Goal: Communication & Community: Share content

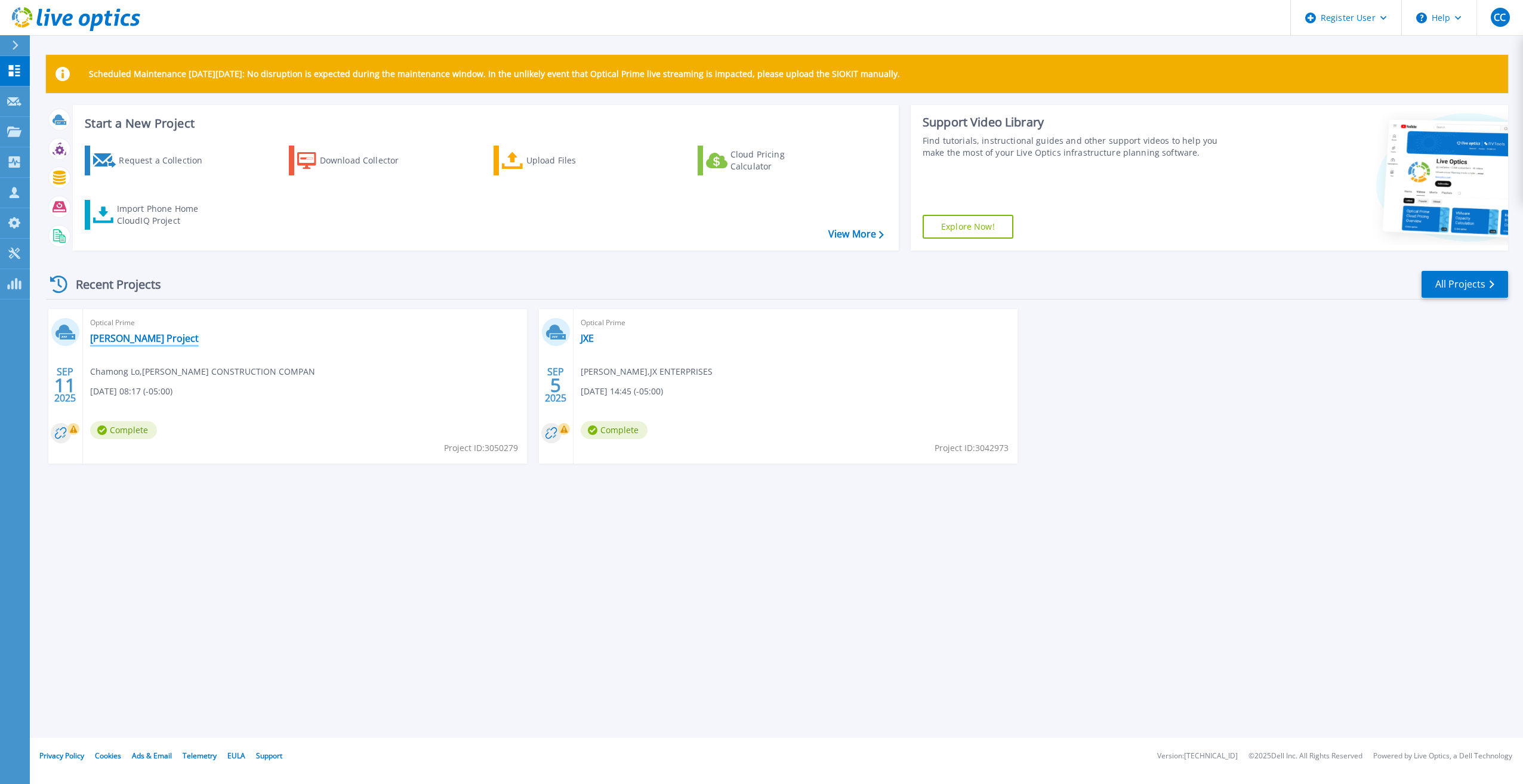
click at [124, 334] on link "[PERSON_NAME] Project" at bounding box center [144, 338] width 109 height 12
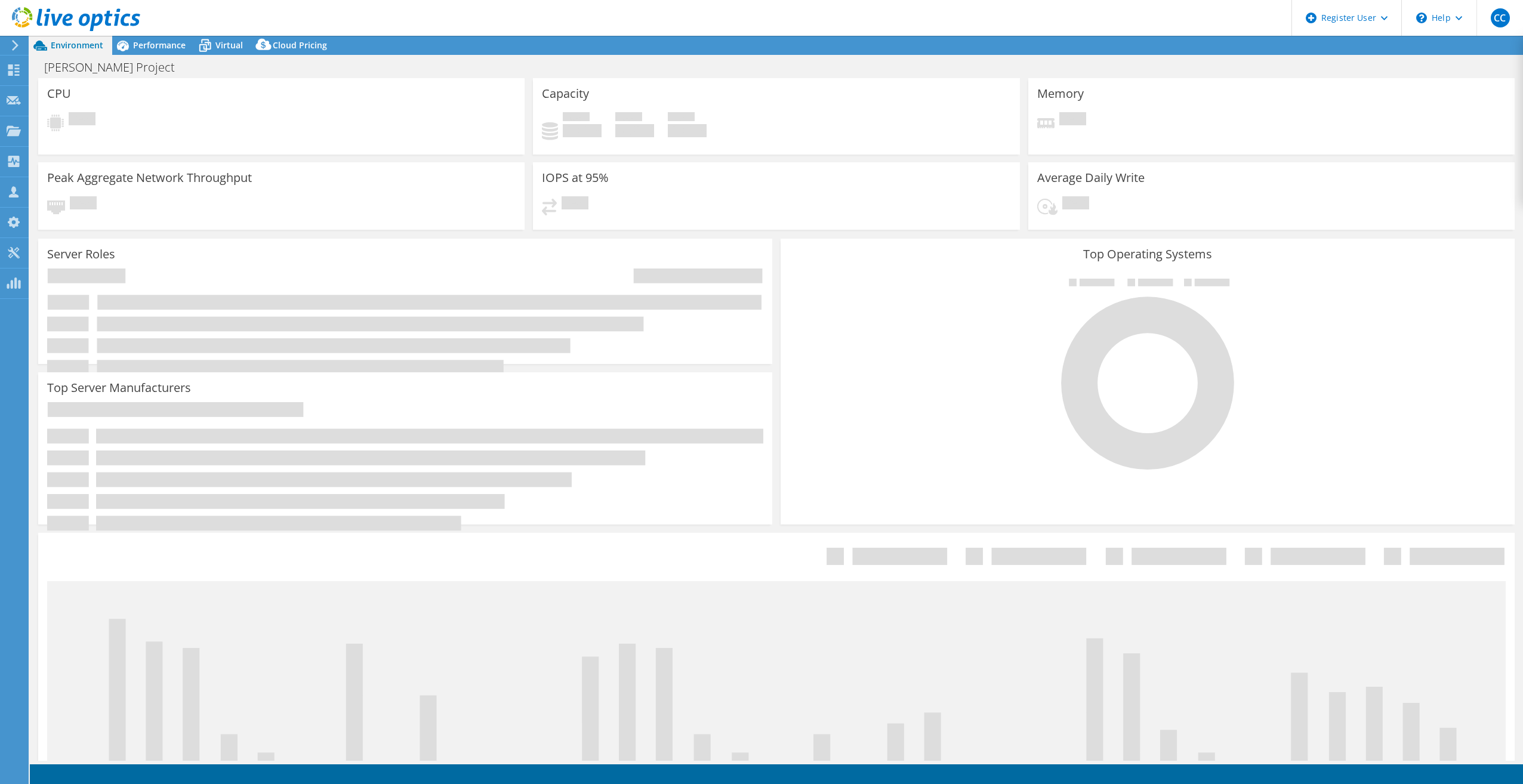
select select "USD"
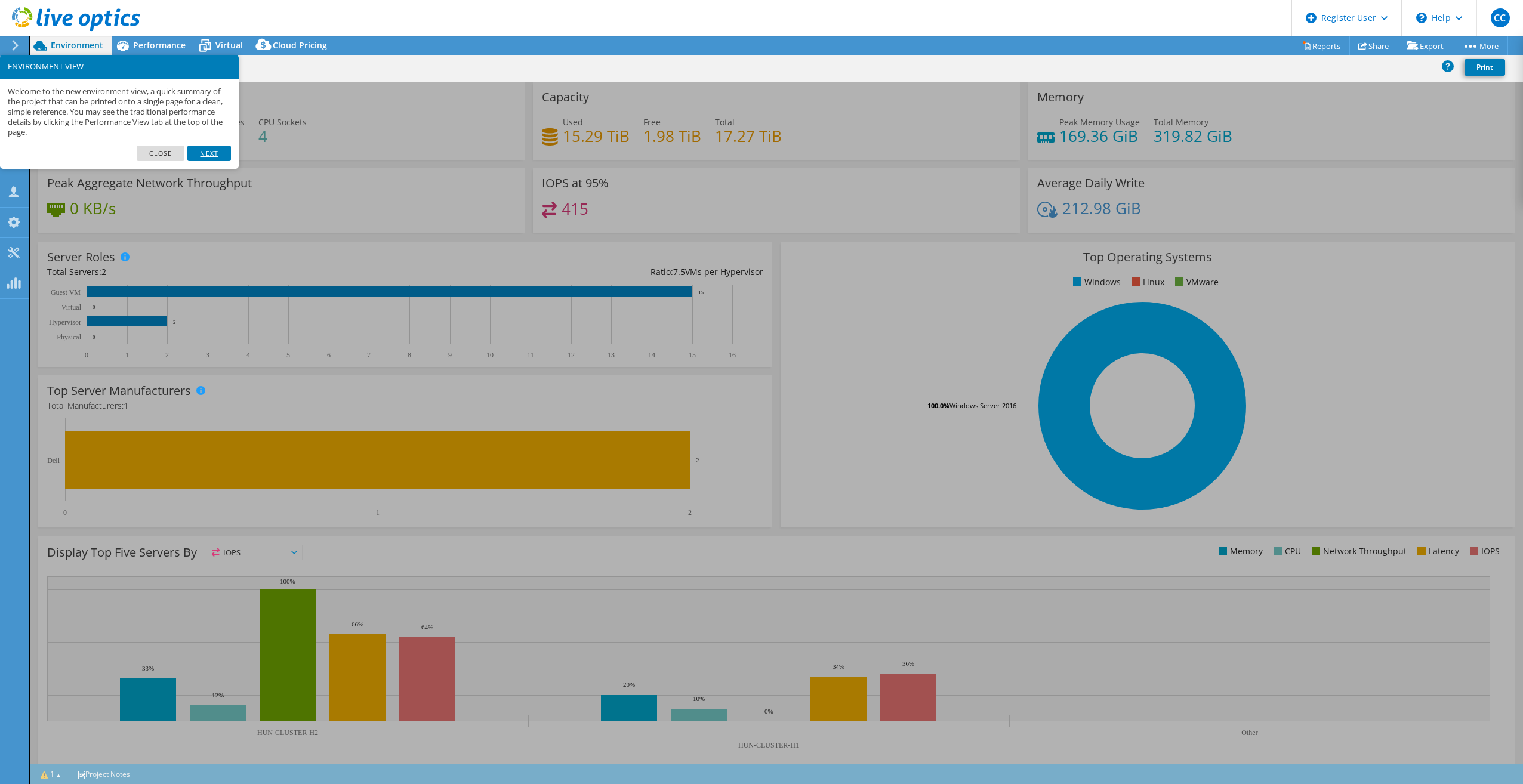
click at [209, 153] on link "Next" at bounding box center [209, 153] width 43 height 16
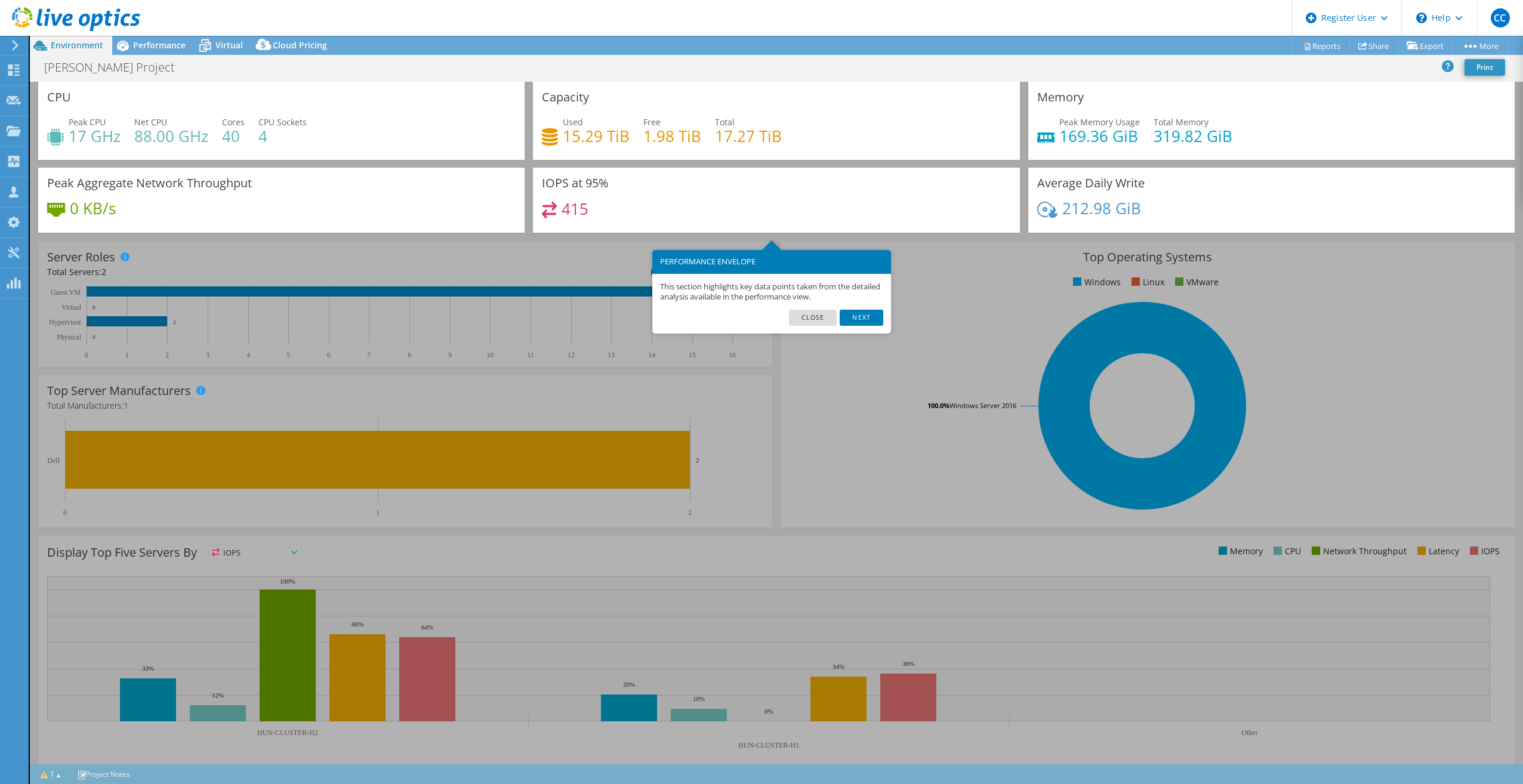
click at [866, 308] on div "This section highlights key data points taken from the detailed analysis availa…" at bounding box center [772, 292] width 239 height 37
click at [873, 314] on link "Next" at bounding box center [862, 317] width 43 height 16
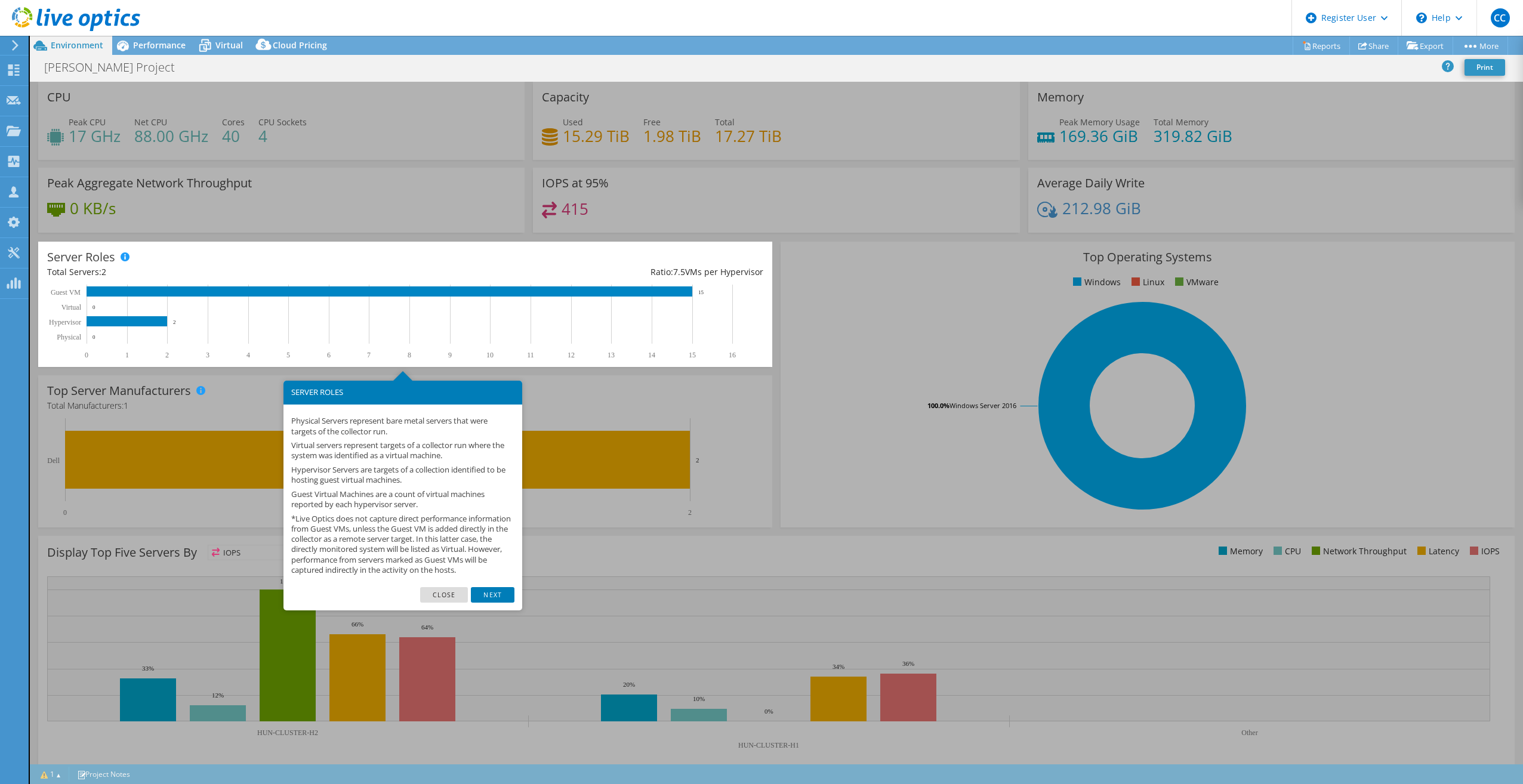
click at [509, 602] on link "Next" at bounding box center [492, 594] width 43 height 16
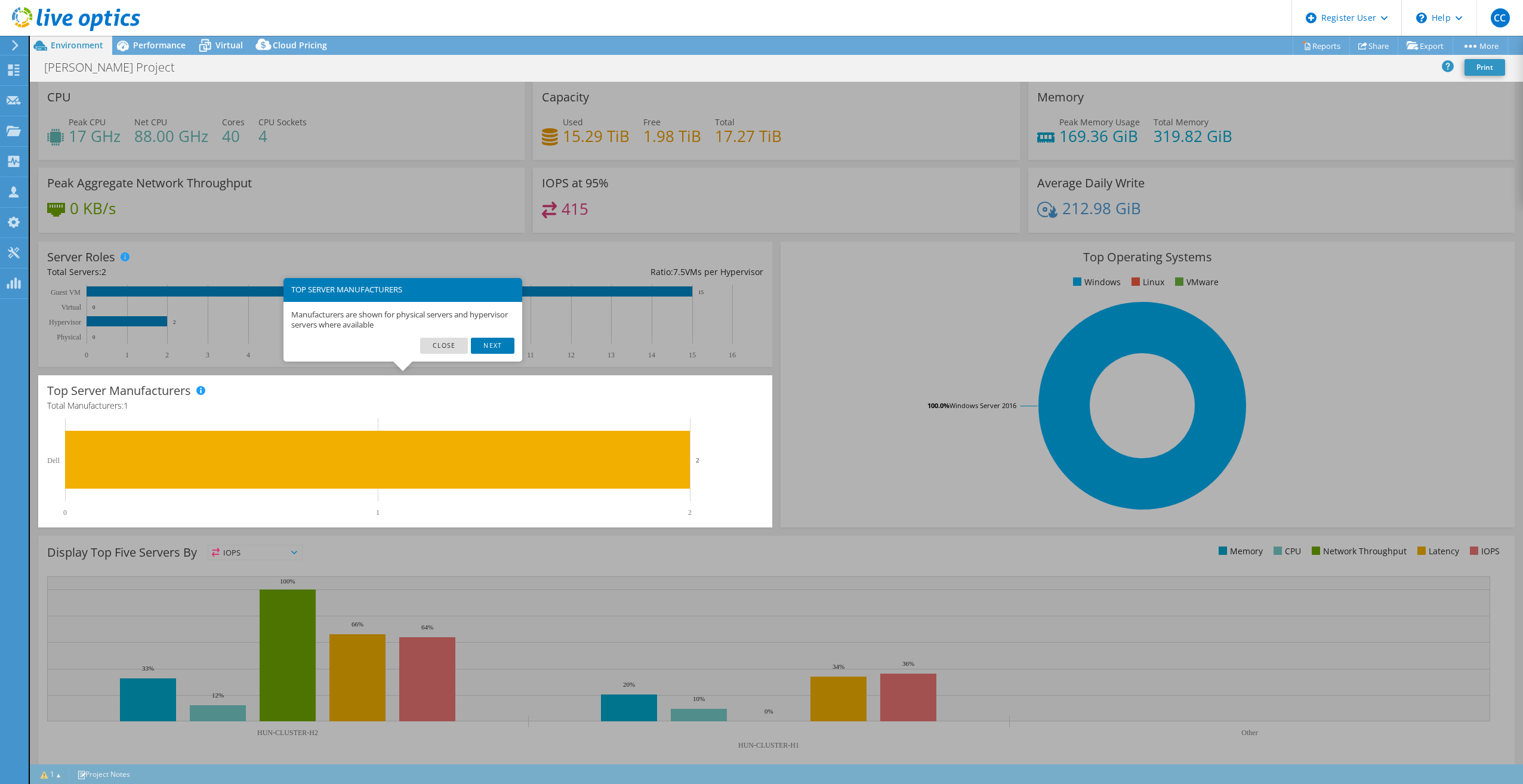
click at [492, 336] on div "Manufacturers are shown for physical servers and hypervisor servers where avail…" at bounding box center [403, 320] width 239 height 37
click at [495, 341] on link "Next" at bounding box center [492, 345] width 43 height 16
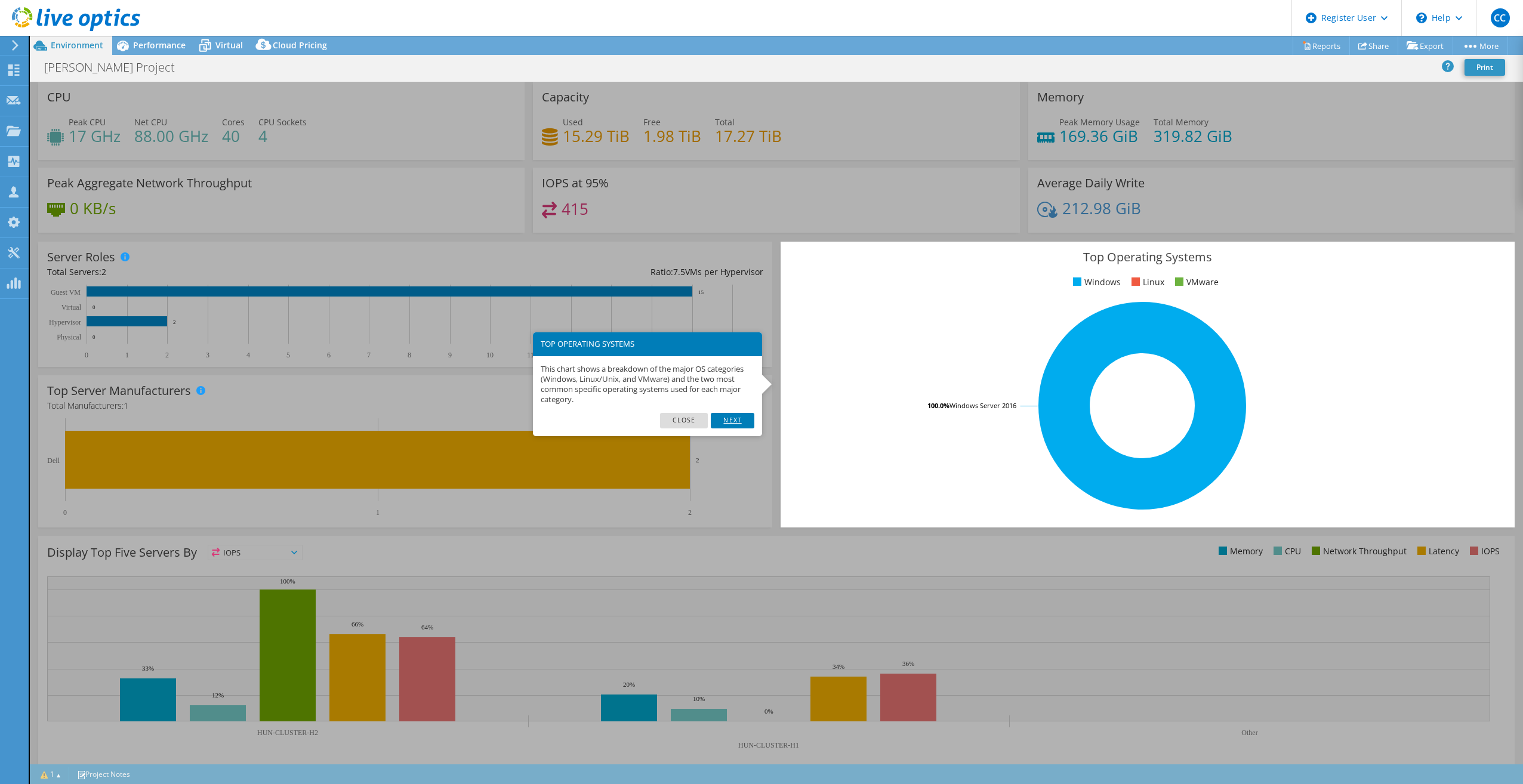
click at [740, 420] on link "Next" at bounding box center [732, 421] width 43 height 16
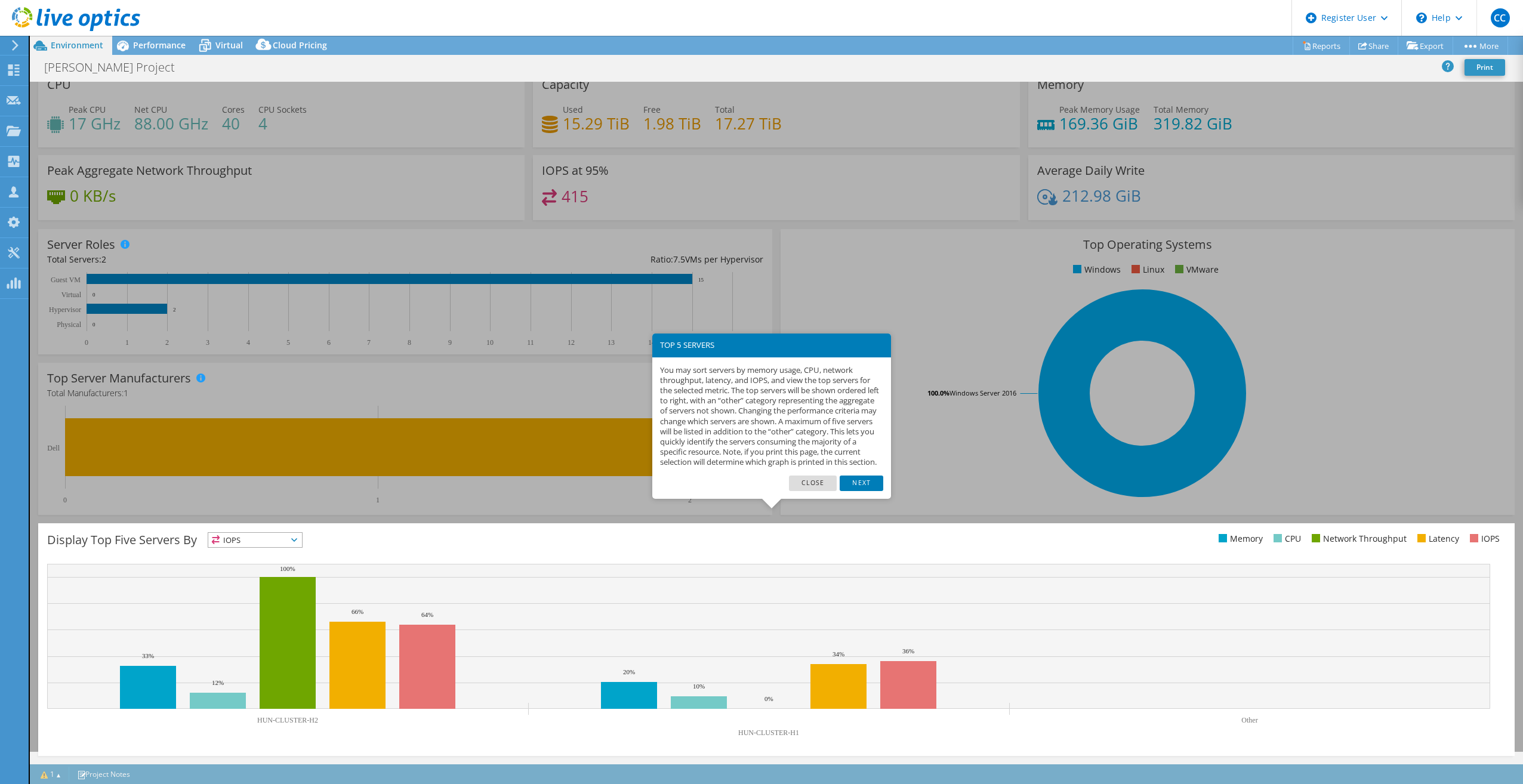
click at [876, 491] on link "Next" at bounding box center [862, 483] width 43 height 16
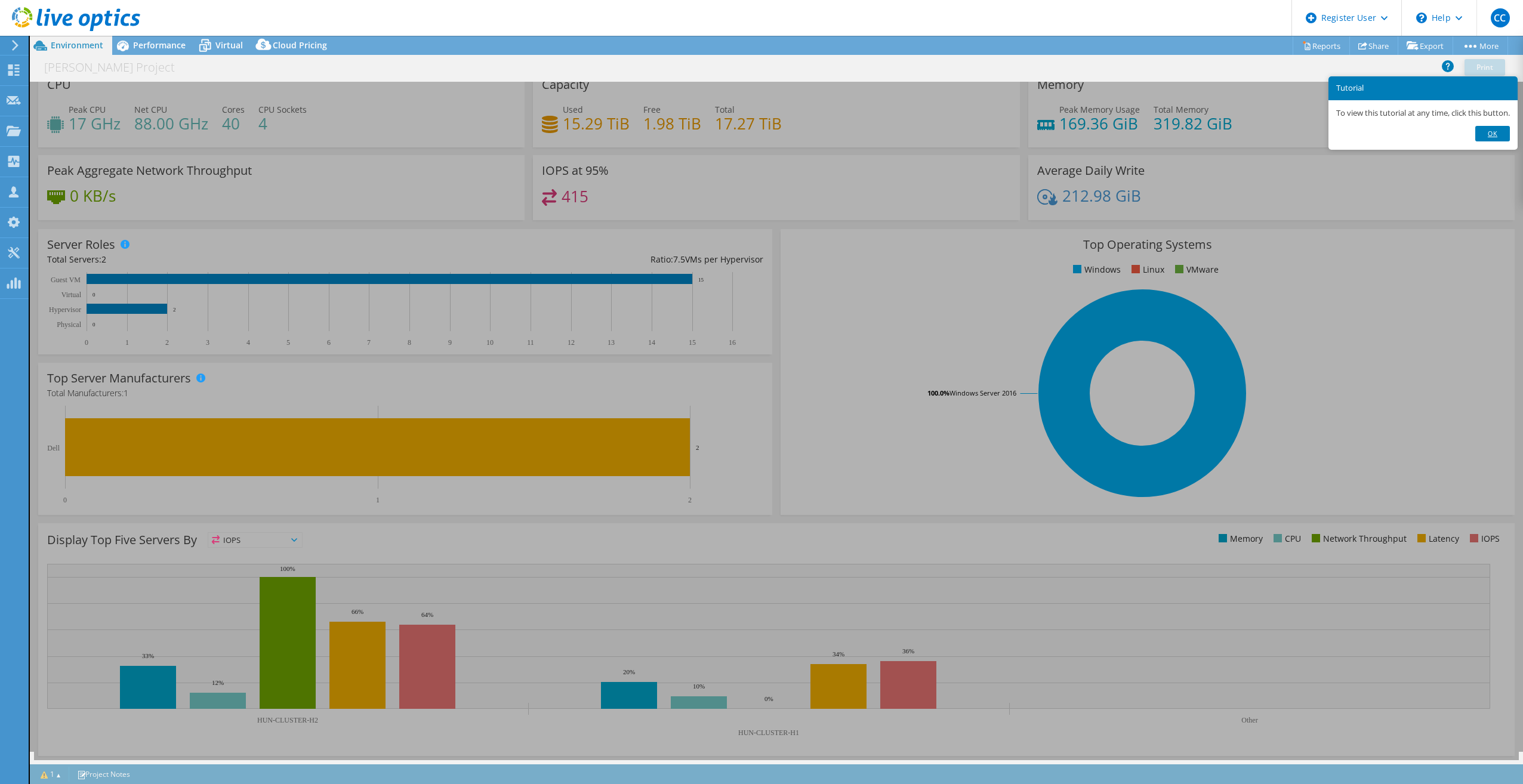
click at [1500, 126] on link "Ok" at bounding box center [1492, 134] width 35 height 16
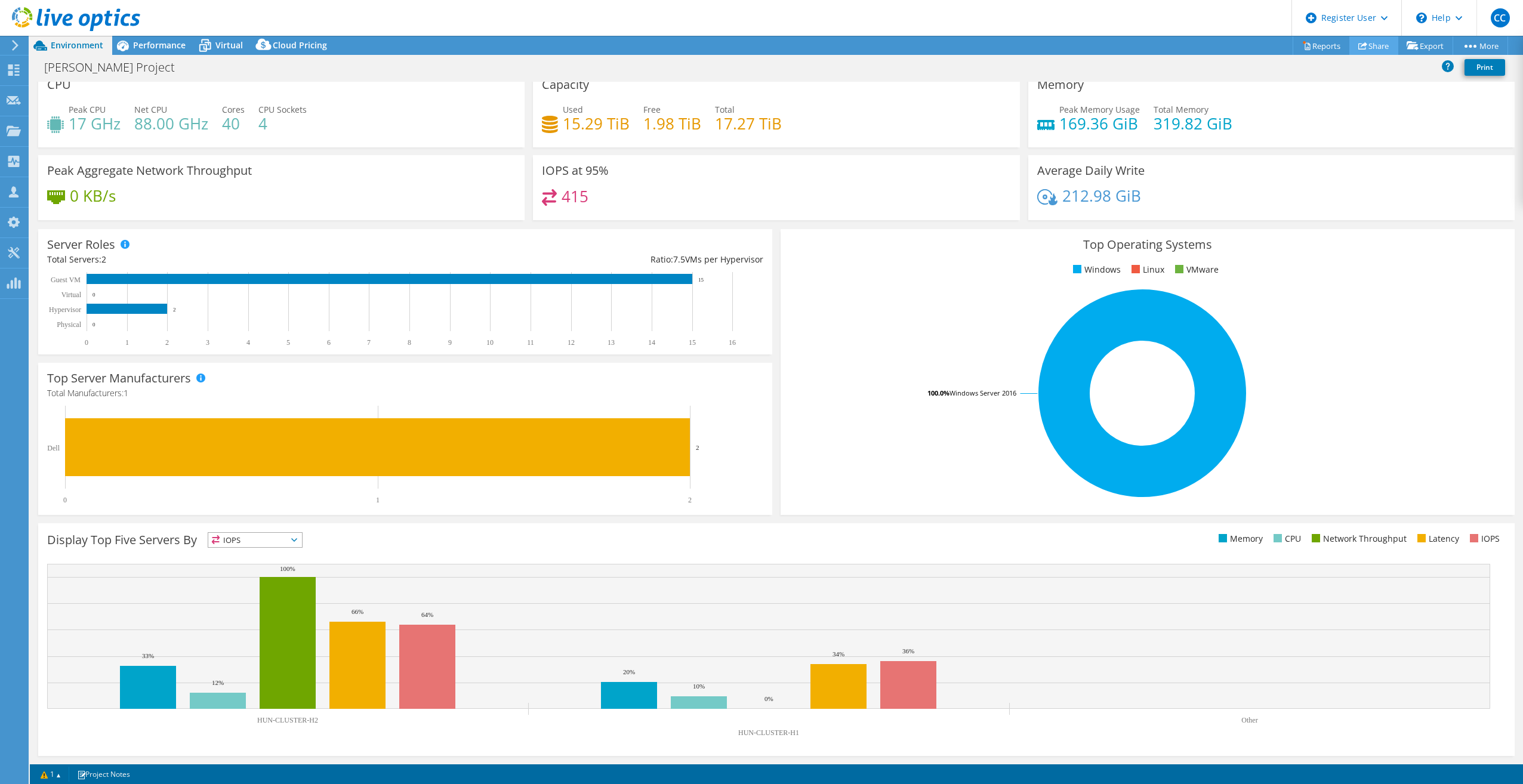
click at [1358, 43] on use at bounding box center [1362, 45] width 9 height 7
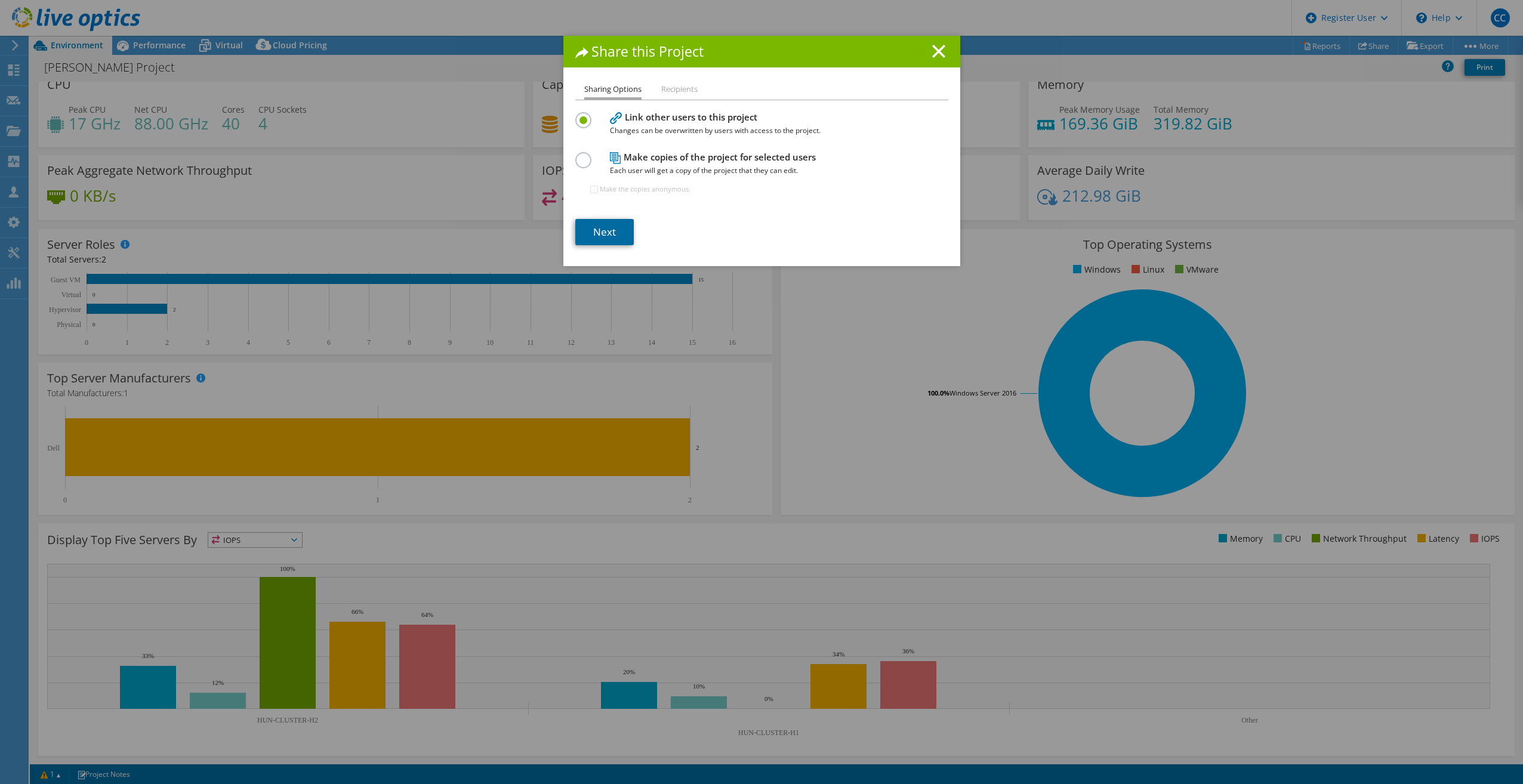
click at [608, 226] on link "Next" at bounding box center [604, 232] width 58 height 27
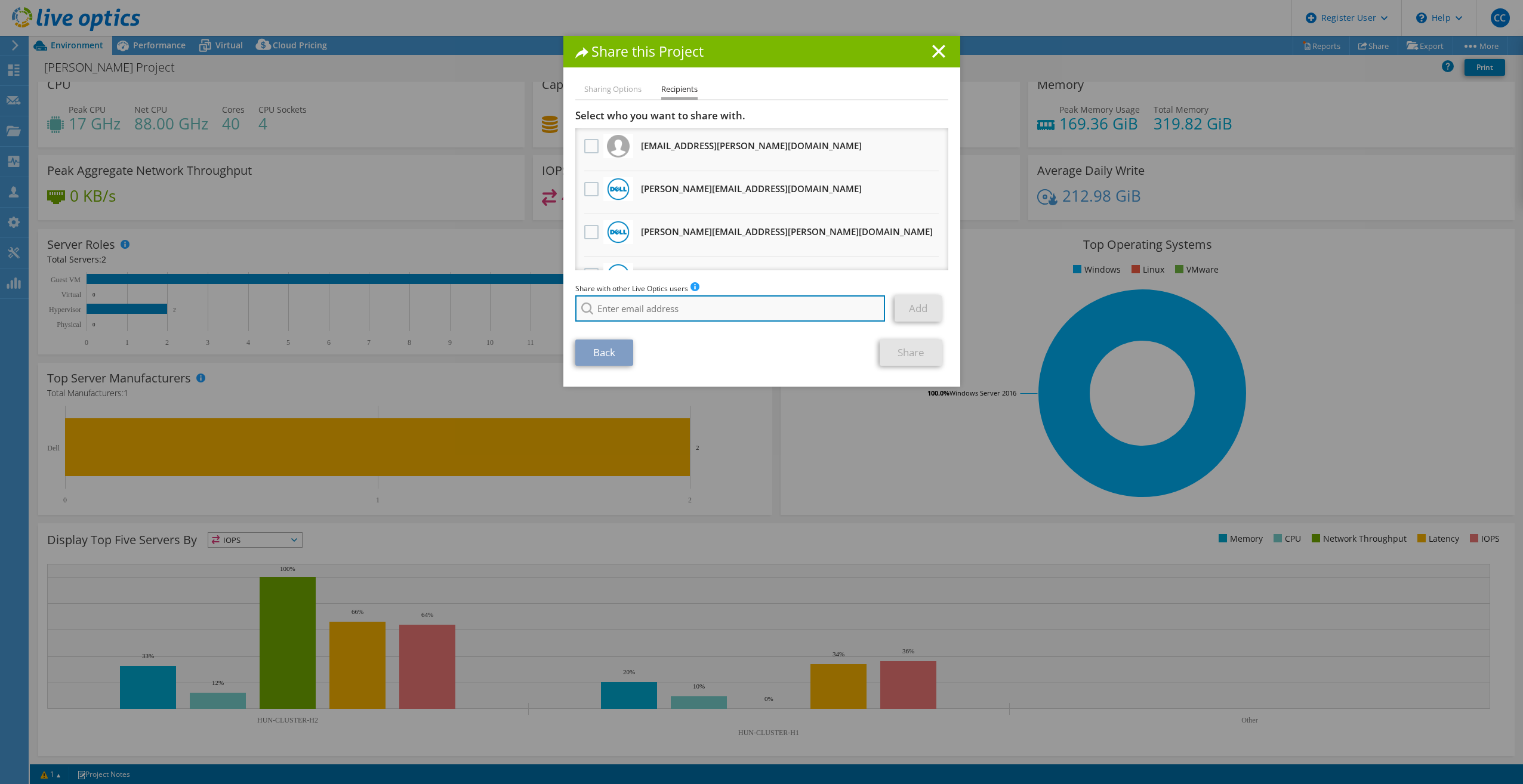
click at [655, 309] on input "search" at bounding box center [730, 309] width 310 height 27
drag, startPoint x: 800, startPoint y: 87, endPoint x: 779, endPoint y: 139, distance: 56.1
click at [800, 87] on ul "Sharing Options Recipients" at bounding box center [761, 90] width 373 height 17
click at [710, 297] on input "search" at bounding box center [730, 309] width 310 height 27
paste input "nburchill@abtechtechnologies.com"
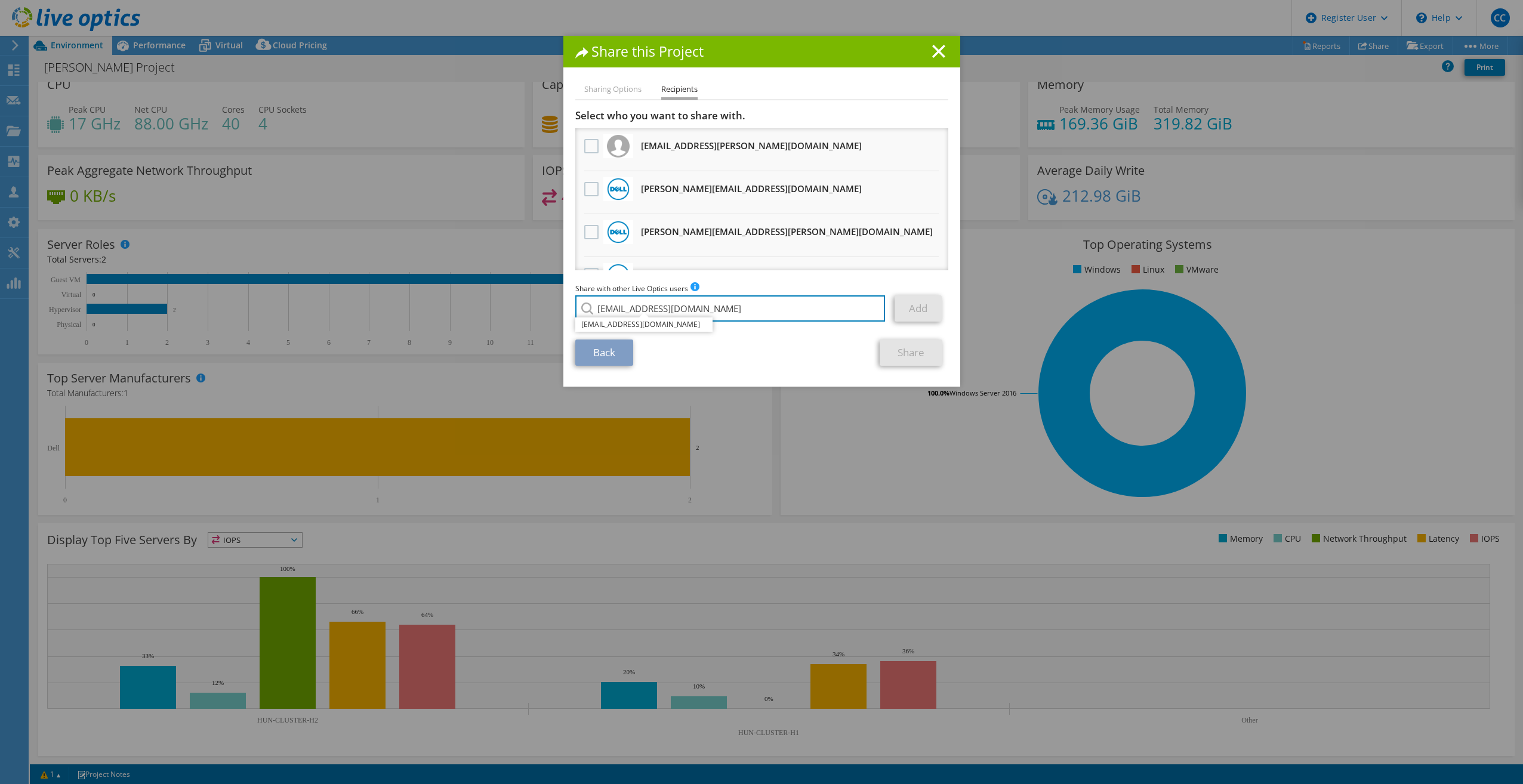
type input "nburchill@abtechtechnologies.com"
click at [795, 358] on div "Back Share" at bounding box center [761, 353] width 373 height 27
click at [906, 309] on link "Add" at bounding box center [918, 309] width 47 height 27
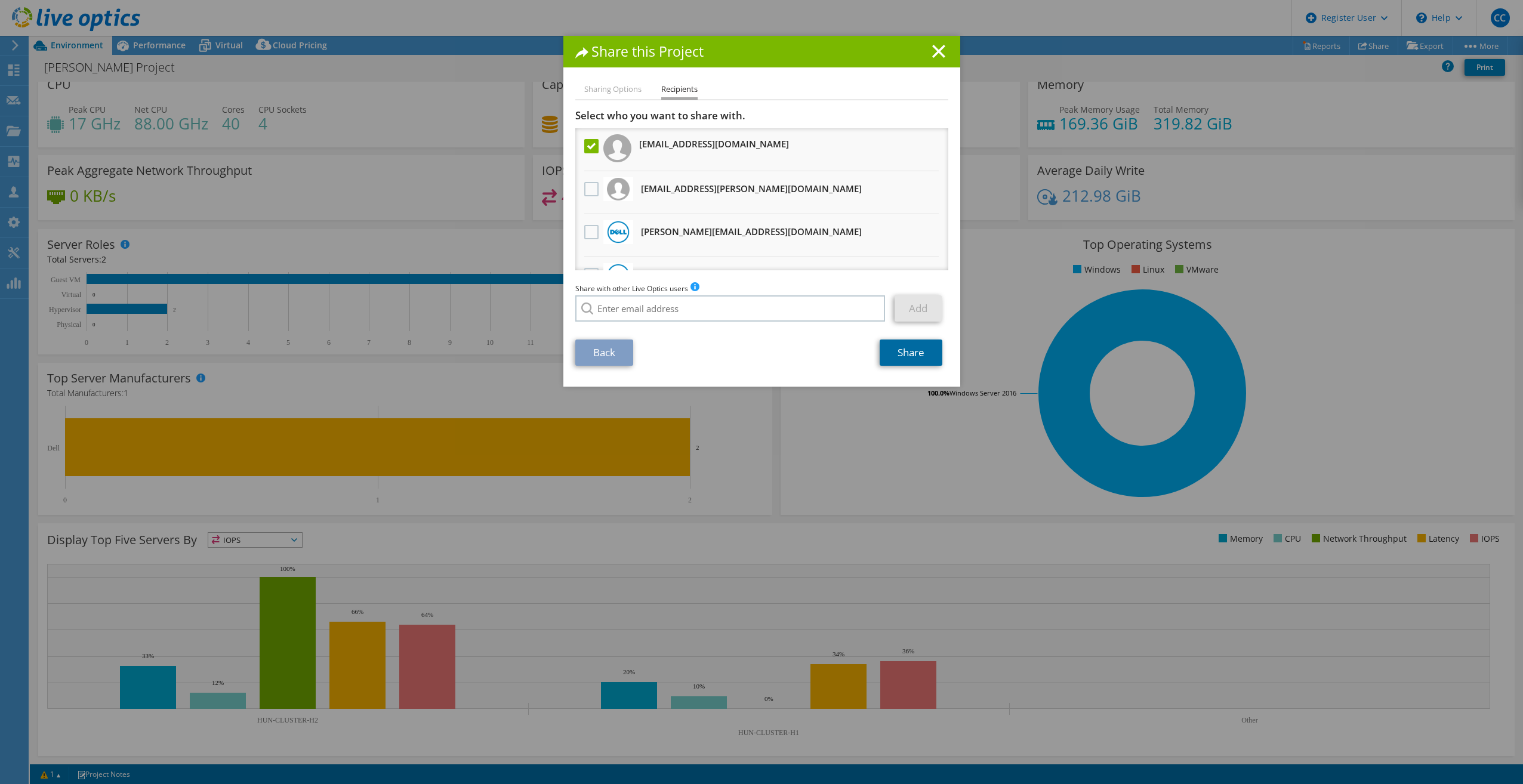
click at [929, 340] on link "Share" at bounding box center [910, 353] width 62 height 27
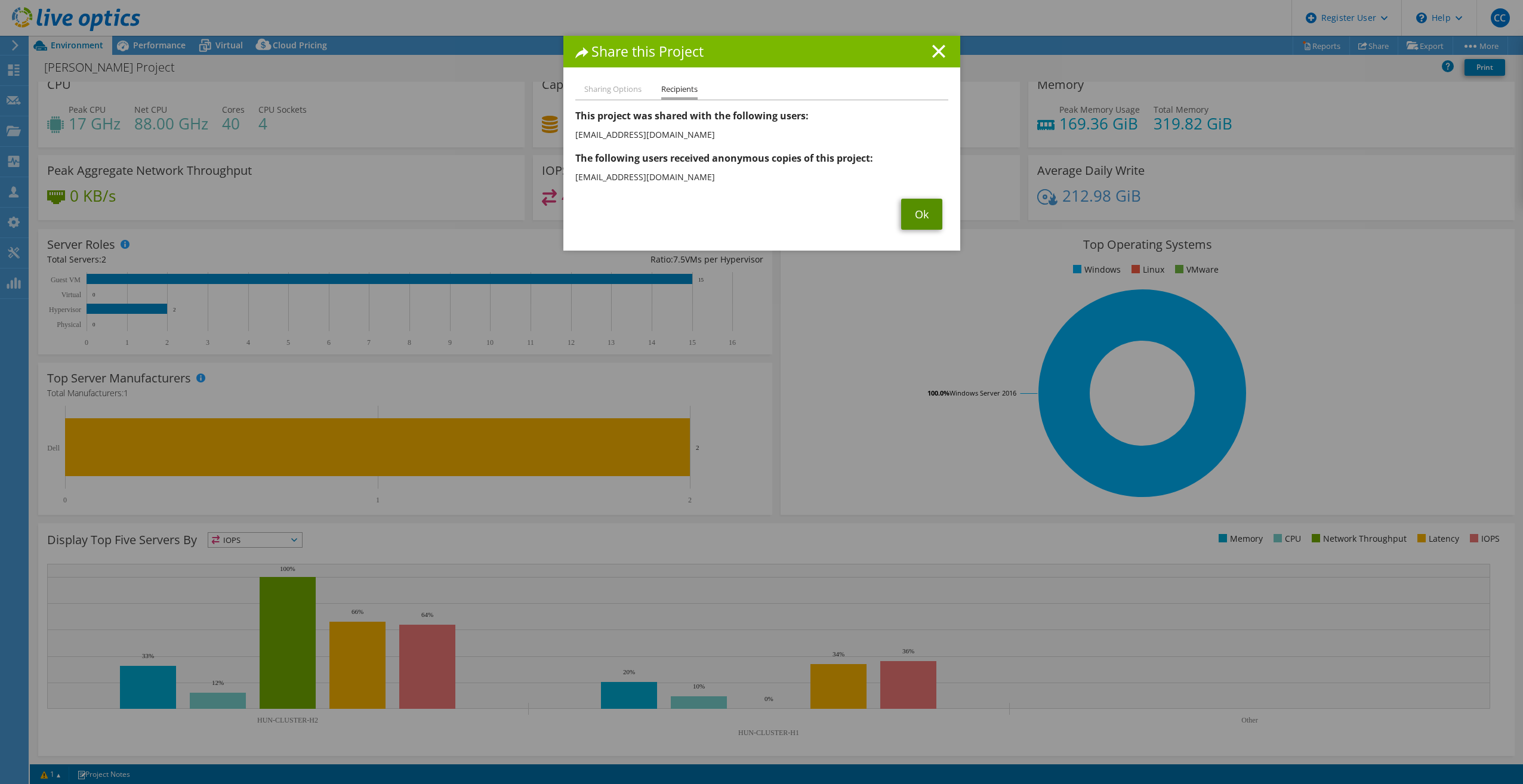
click at [918, 215] on link "Ok" at bounding box center [922, 213] width 41 height 31
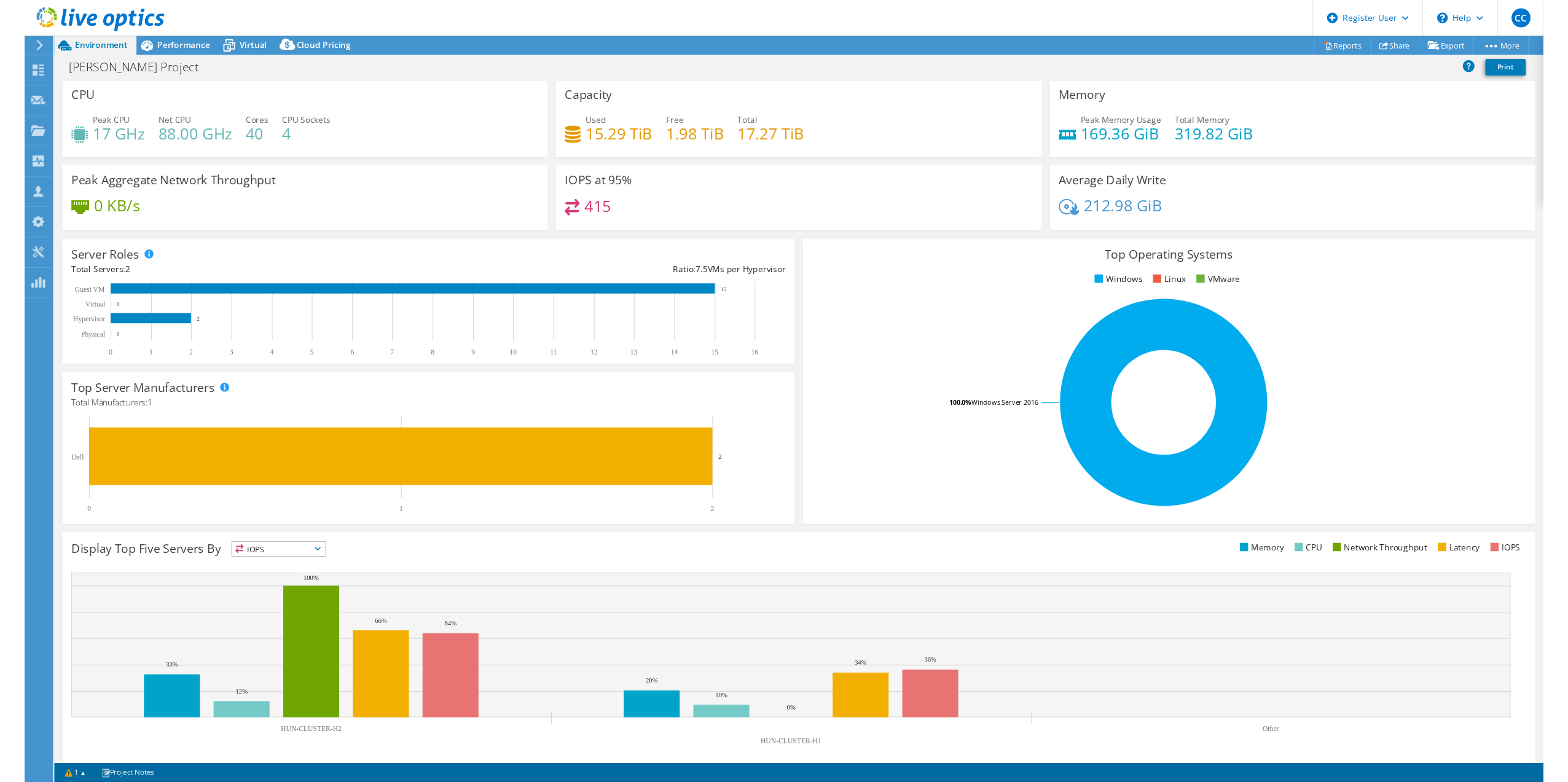
scroll to position [0, 0]
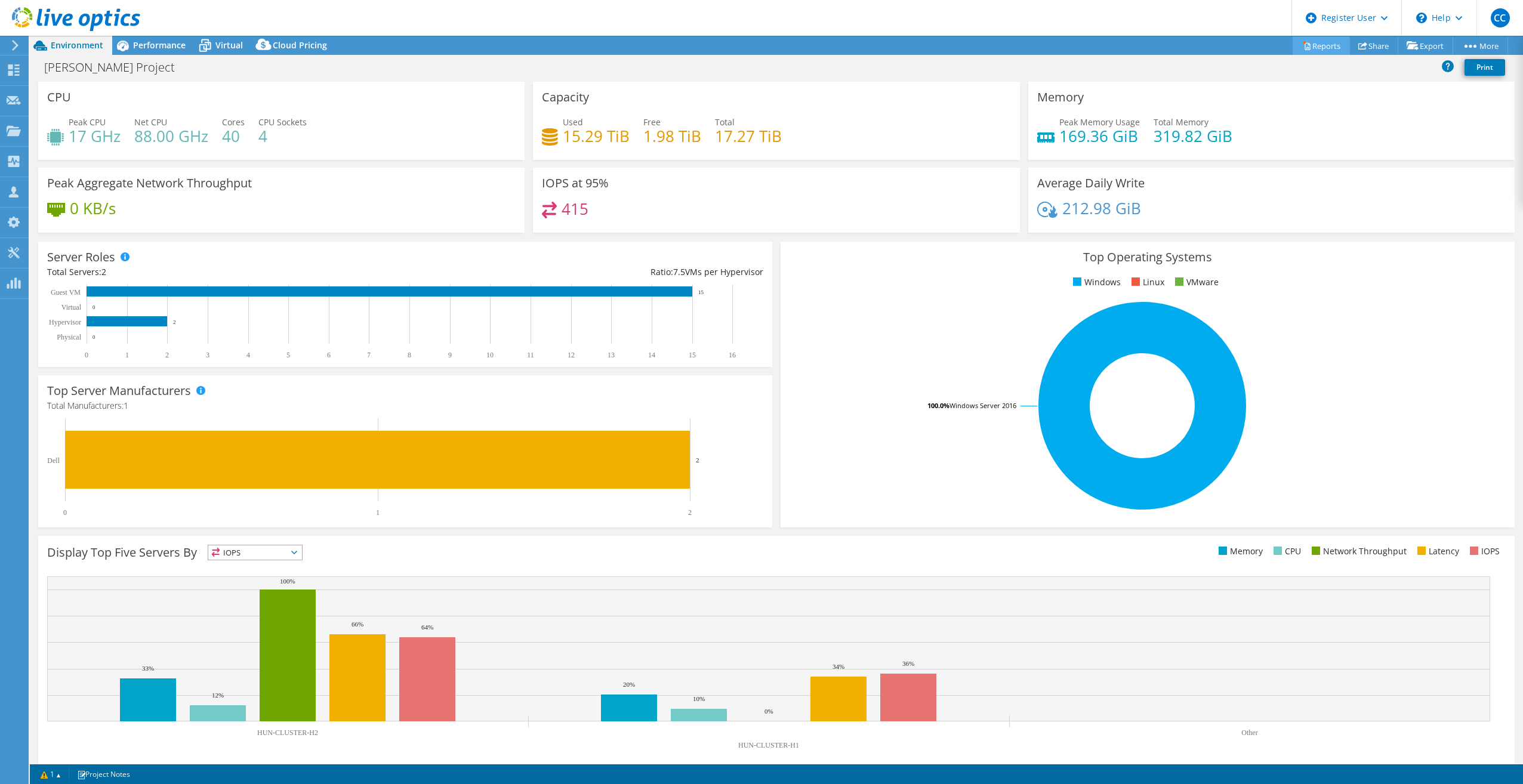
click at [1324, 47] on link "Reports" at bounding box center [1320, 46] width 57 height 18
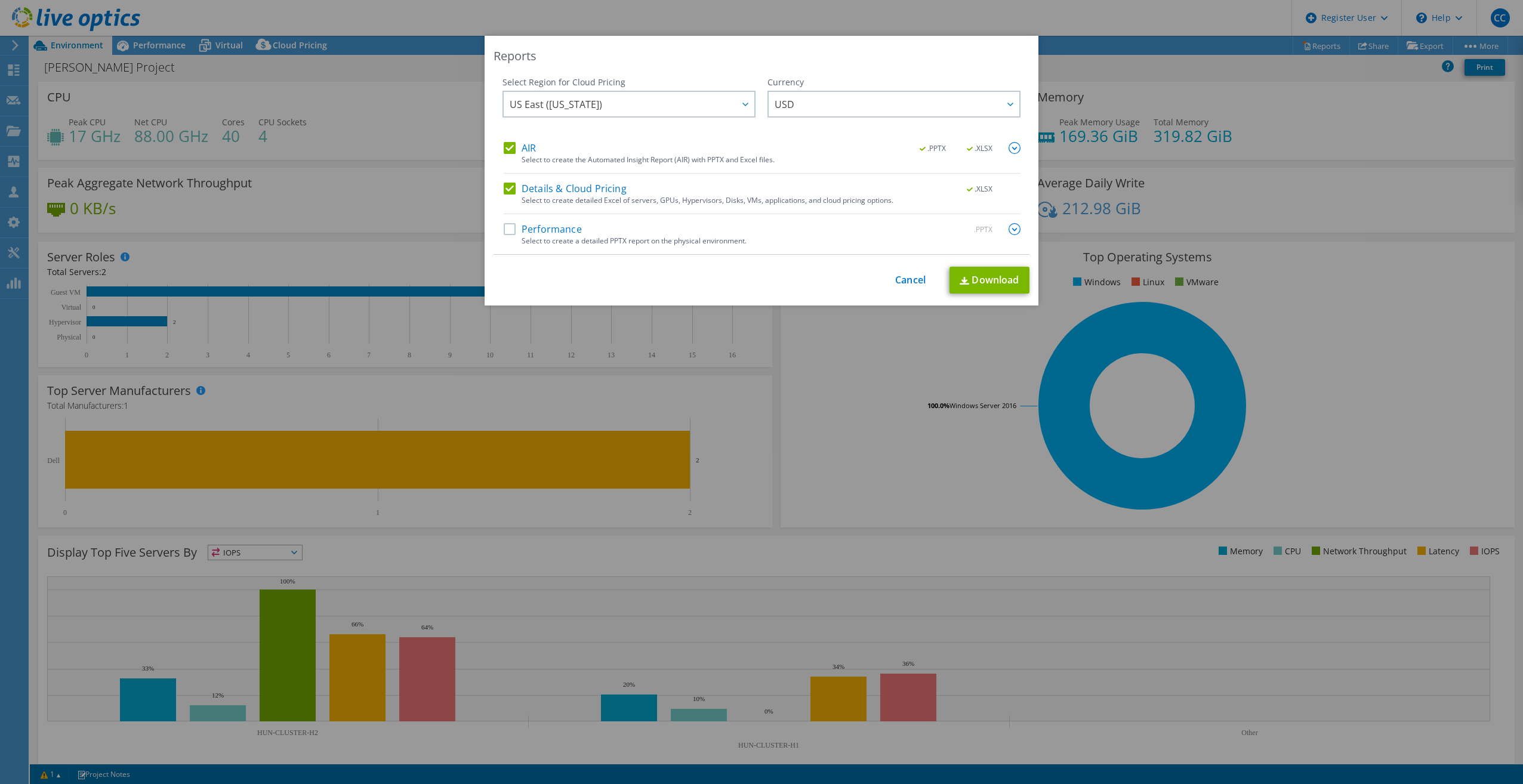
click at [506, 228] on label "Performance" at bounding box center [543, 229] width 78 height 12
click at [0, 0] on input "Performance" at bounding box center [0, 0] width 0 height 0
click at [996, 275] on link "Download" at bounding box center [989, 280] width 80 height 27
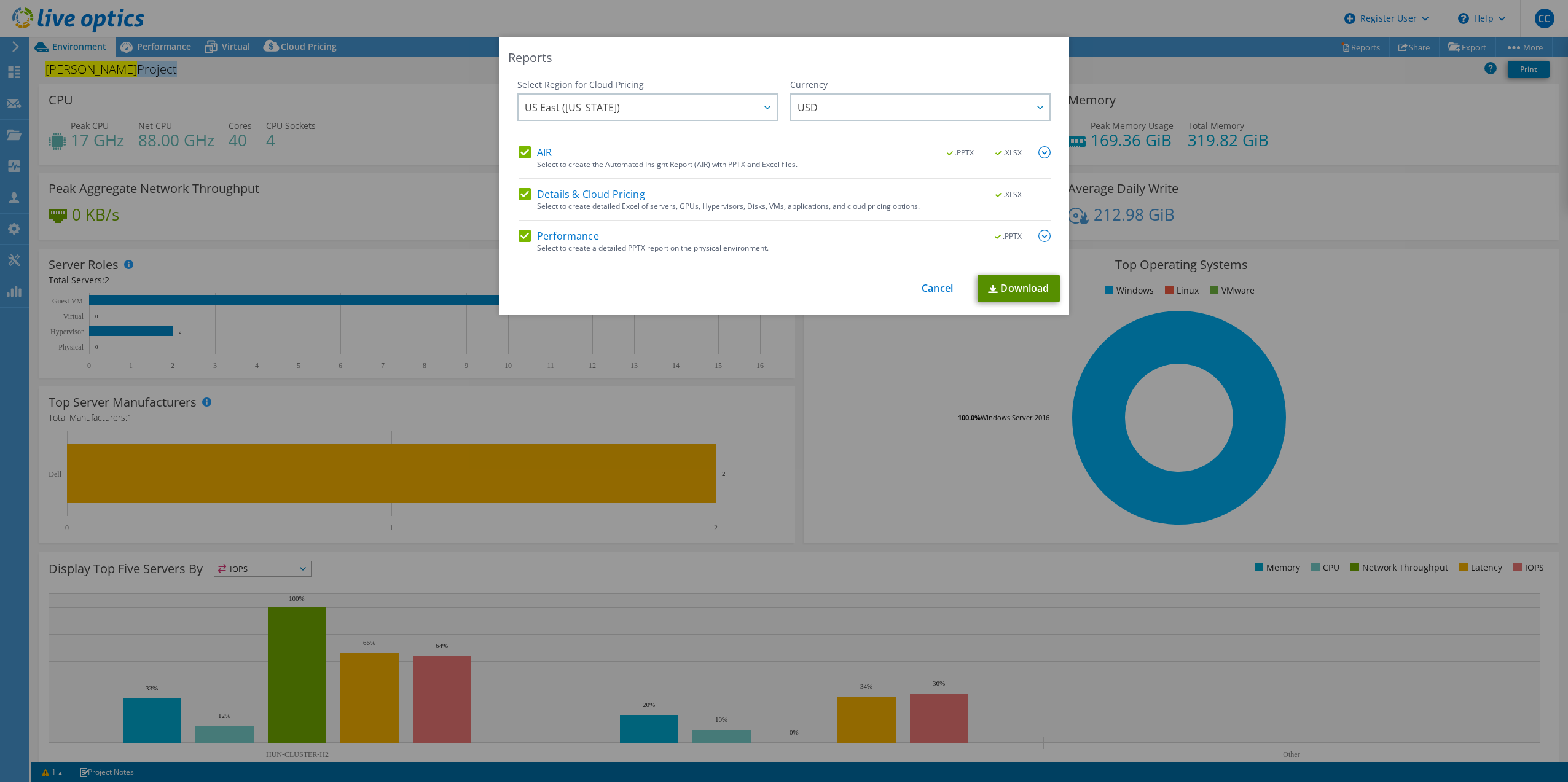
click at [1025, 284] on link "Download" at bounding box center [1019, 288] width 82 height 27
click at [919, 299] on div "This process may take a while, please wait... Cancel Download" at bounding box center [784, 288] width 552 height 27
click at [926, 290] on link "Cancel" at bounding box center [937, 289] width 32 height 12
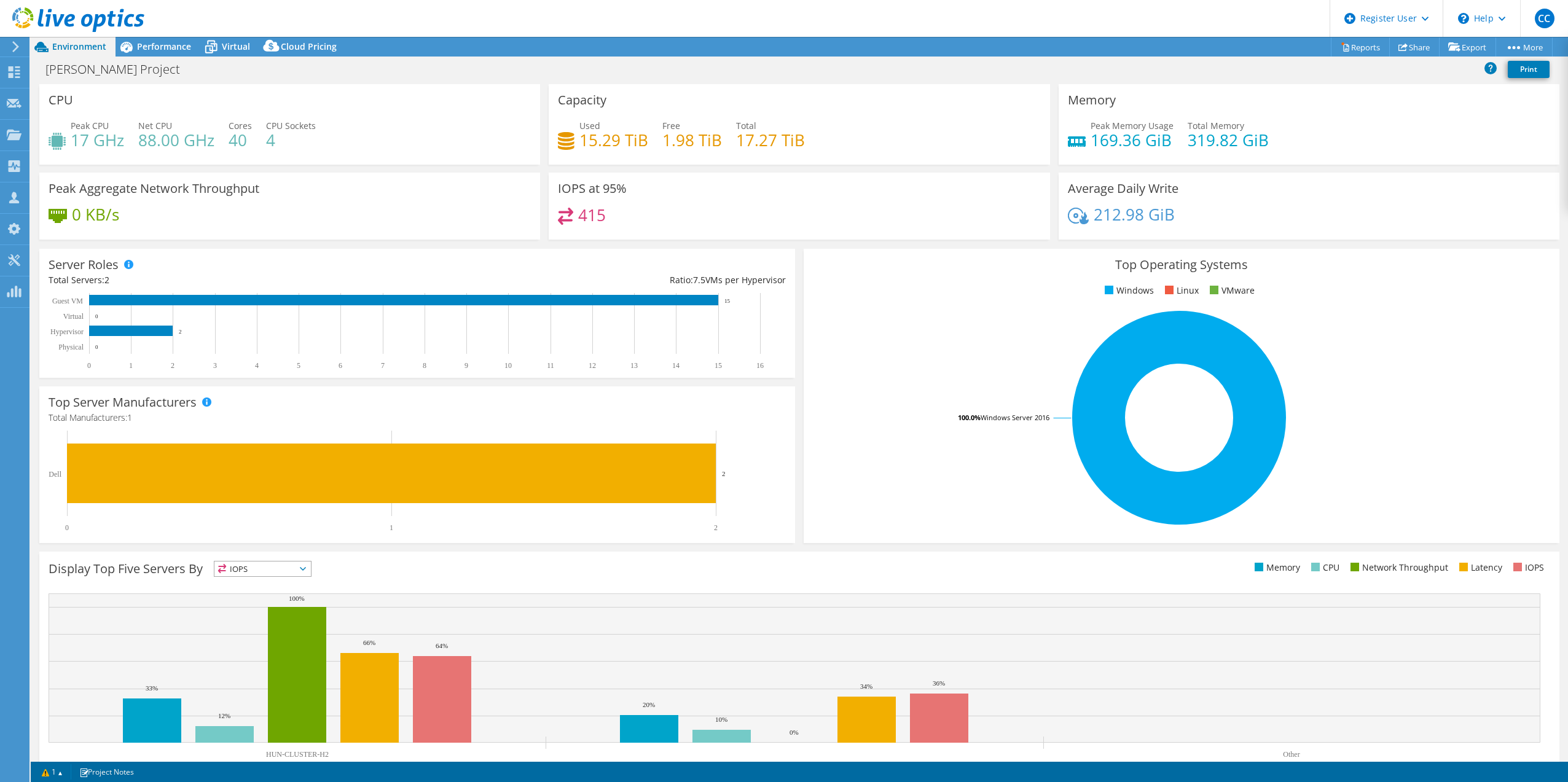
click at [1081, 10] on header "CC Dell User Christian Cugno Christian.Cugno@dell.com Dell My Profile Log Out \…" at bounding box center [784, 18] width 1568 height 37
